Goal: Transaction & Acquisition: Download file/media

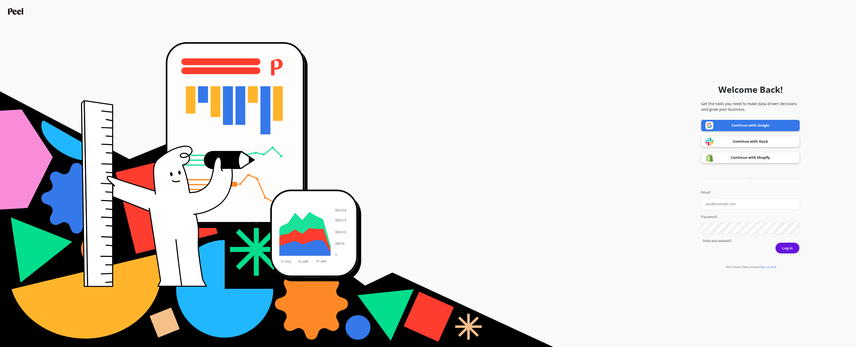
type input "[EMAIL_ADDRESS][PERSON_NAME][DOMAIN_NAME]"
click at [784, 246] on button "Log in" at bounding box center [787, 247] width 24 height 11
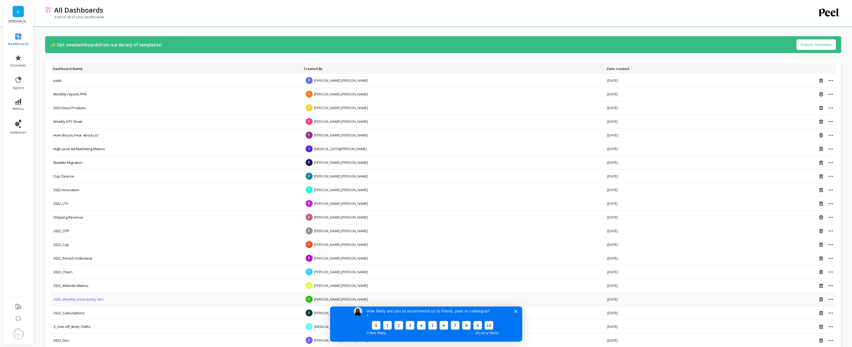
click at [95, 298] on link "2025_Monthly_Forecast by SKU" at bounding box center [78, 299] width 50 height 5
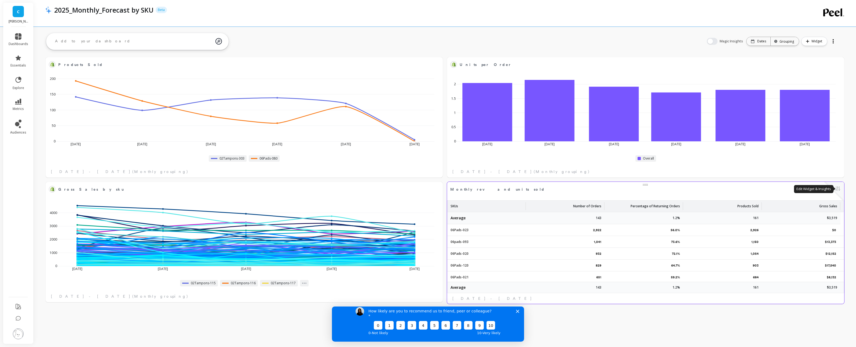
click at [836, 190] on button at bounding box center [837, 189] width 6 height 8
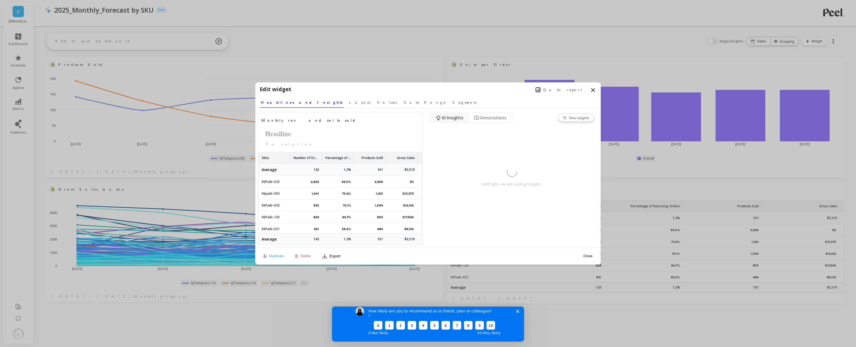
click at [574, 89] on span "Go to report" at bounding box center [562, 89] width 39 height 5
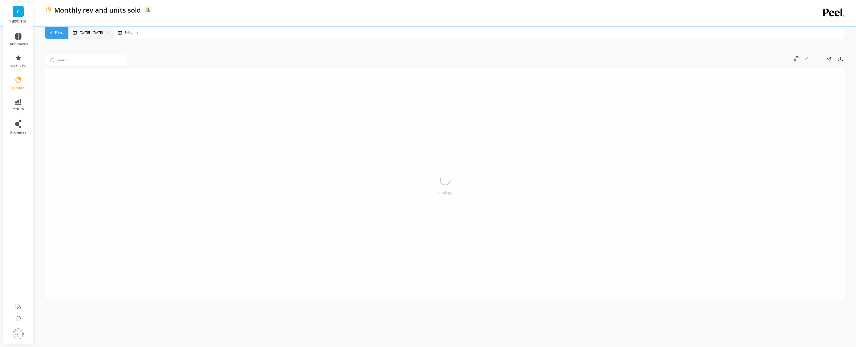
click at [86, 33] on p "Apr 1 - Sep 1" at bounding box center [91, 33] width 23 height 4
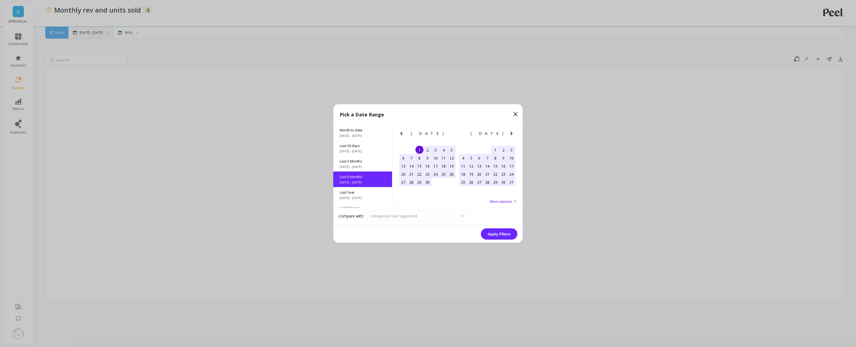
scroll to position [13, 0]
click at [366, 136] on span "8/2/2025 - 9/1/2025" at bounding box center [363, 138] width 46 height 4
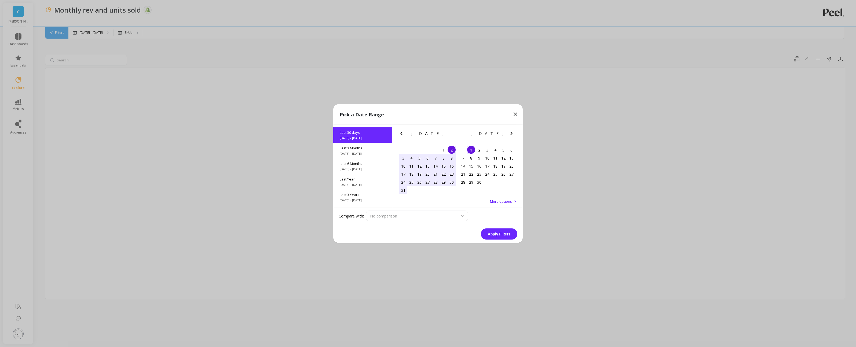
scroll to position [0, 0]
click at [444, 151] on div "1" at bounding box center [443, 150] width 8 height 8
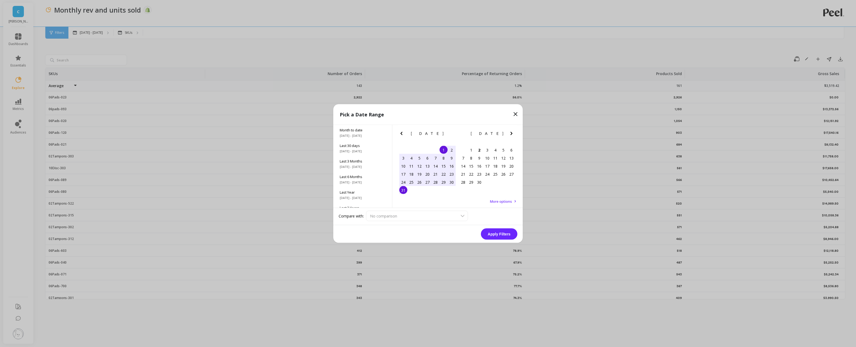
click at [403, 189] on div "31" at bounding box center [403, 190] width 8 height 8
click at [499, 234] on button "Apply Filters" at bounding box center [499, 234] width 36 height 11
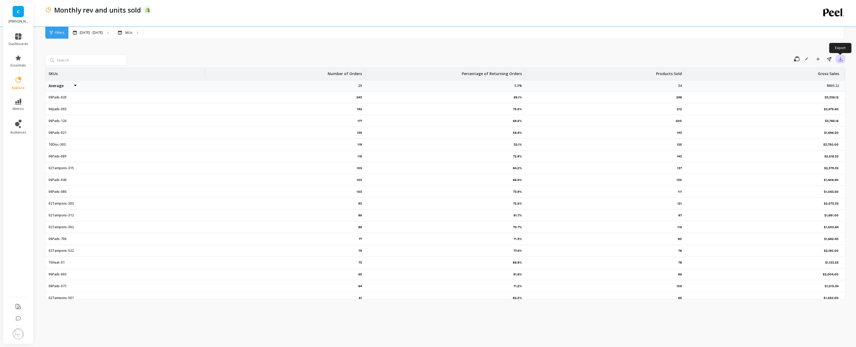
click at [838, 60] on icon "button" at bounding box center [839, 58] width 5 height 5
click at [809, 74] on span "CSV" at bounding box center [812, 73] width 8 height 5
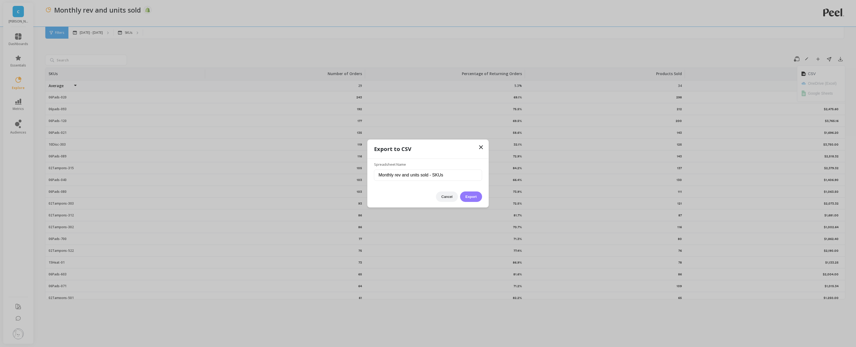
click at [460, 196] on button "Export" at bounding box center [471, 196] width 22 height 10
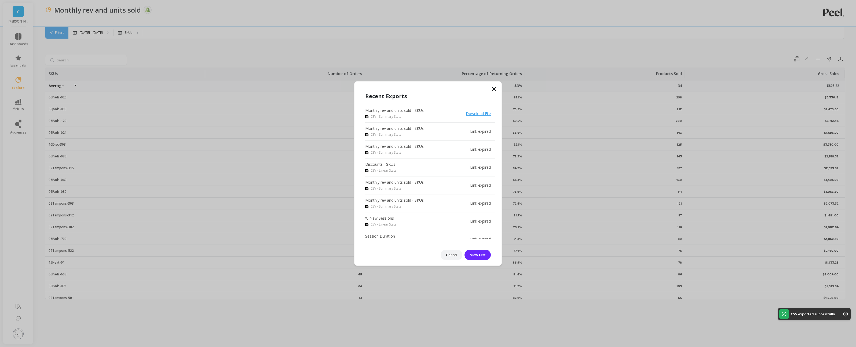
click at [473, 115] on link "Download File" at bounding box center [478, 113] width 25 height 5
